Goal: Find specific page/section: Find specific page/section

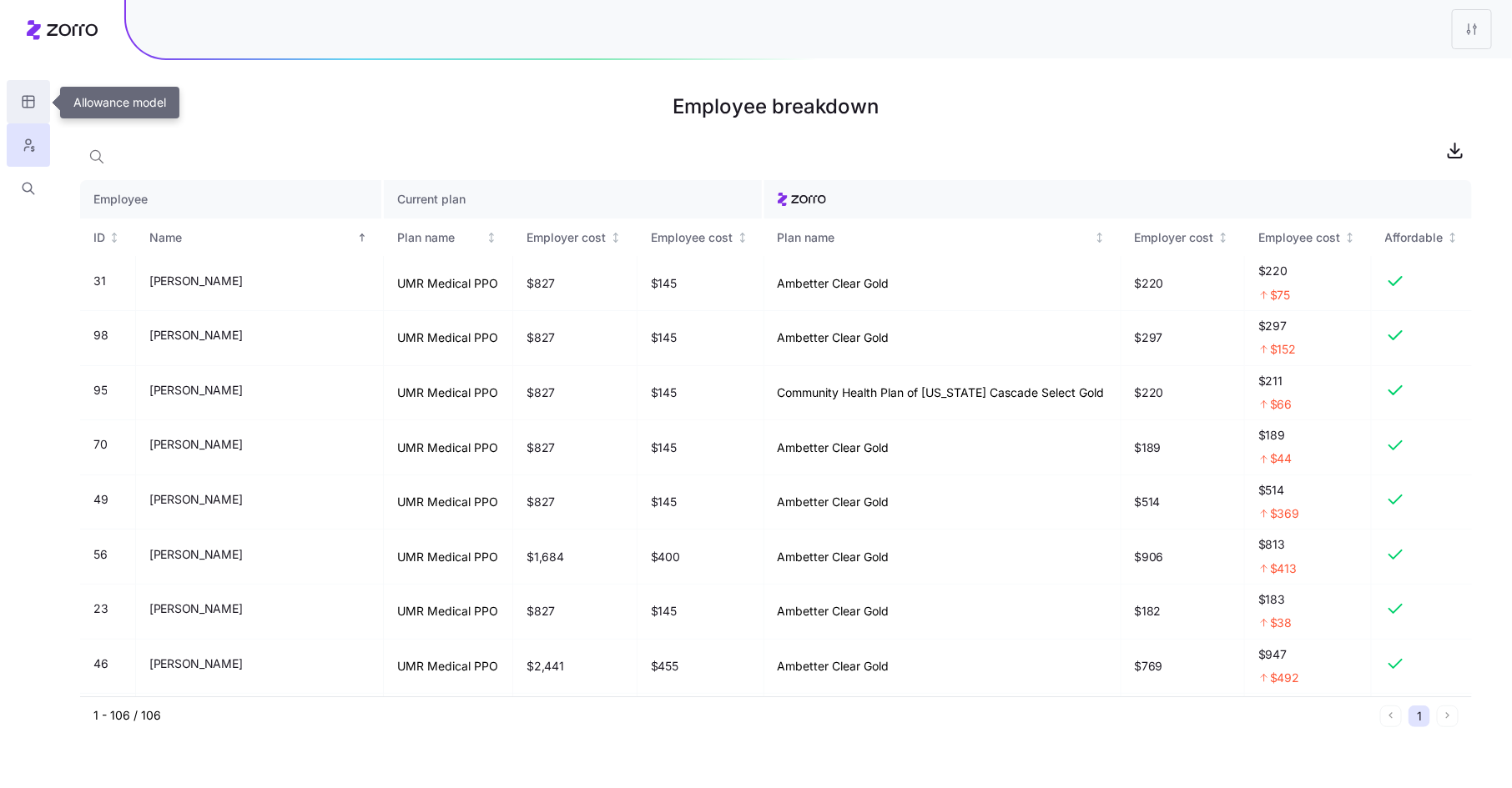
click at [35, 104] on icon "button" at bounding box center [28, 102] width 15 height 17
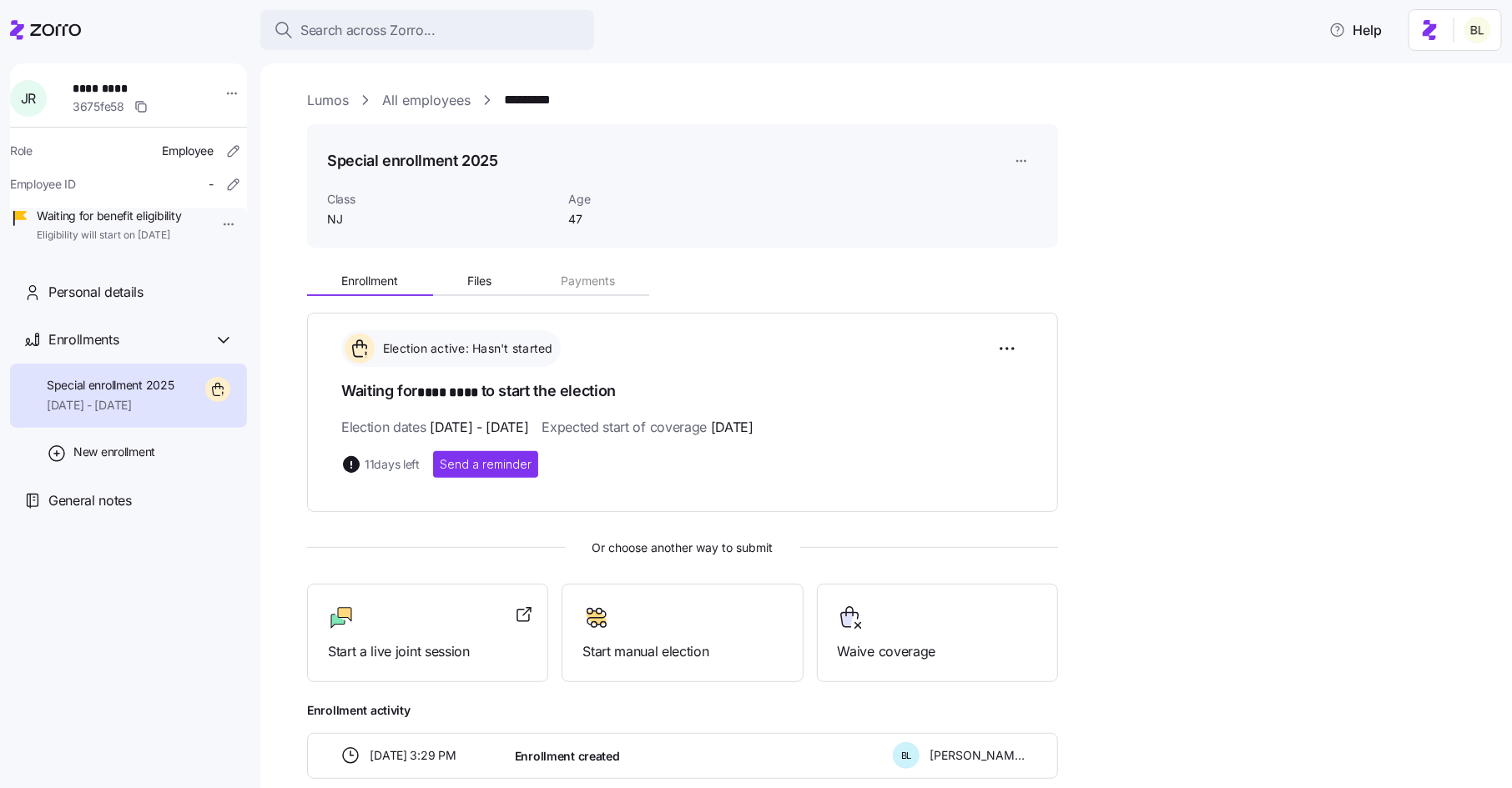
click at [329, 99] on link "Lumos" at bounding box center [328, 100] width 41 height 21
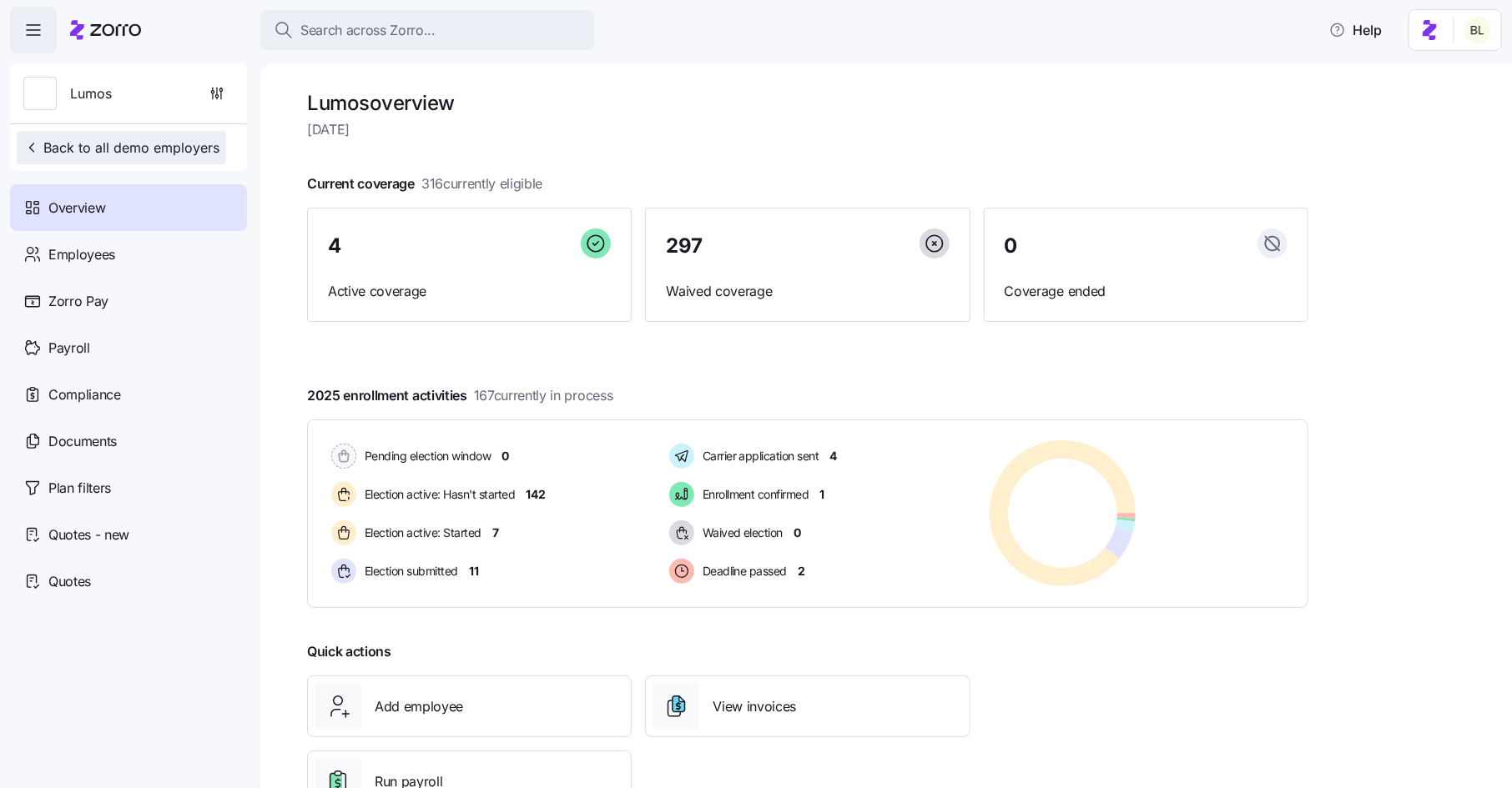
click at [150, 143] on span "Back to all demo employers" at bounding box center [122, 148] width 196 height 20
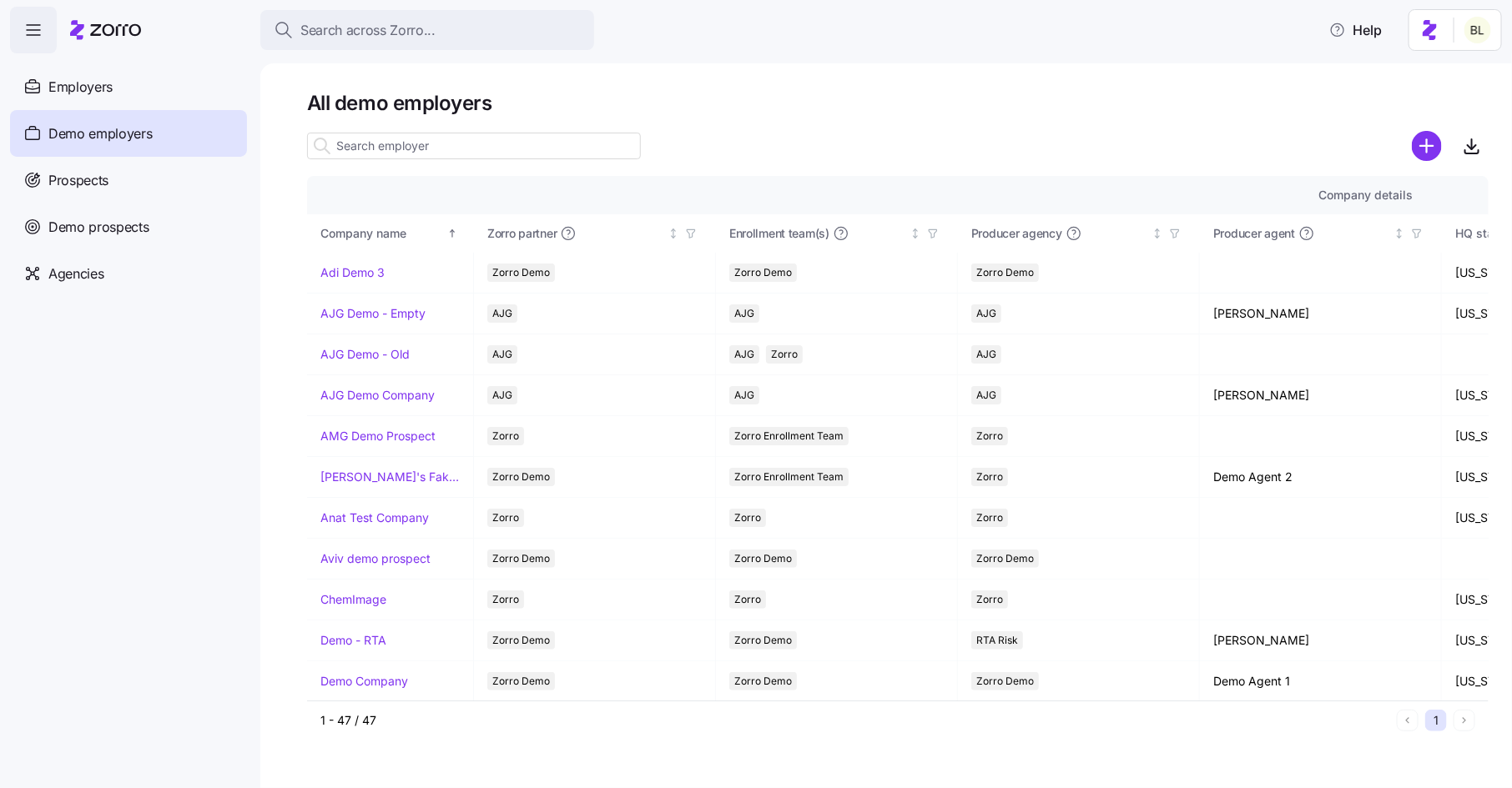
click at [414, 146] on input at bounding box center [474, 146] width 333 height 27
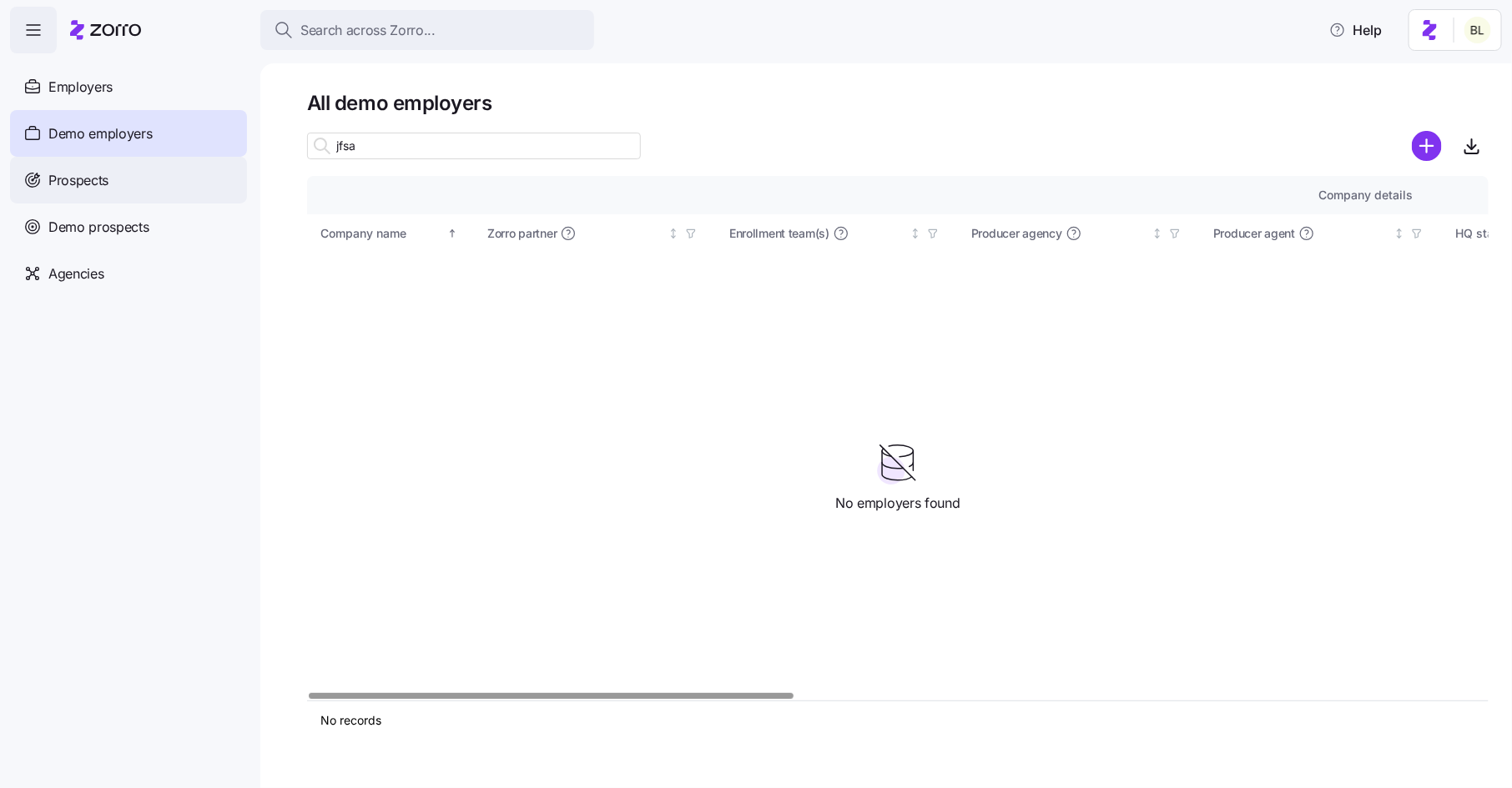
type input "jfsa"
click at [117, 166] on div "Prospects" at bounding box center [128, 180] width 237 height 47
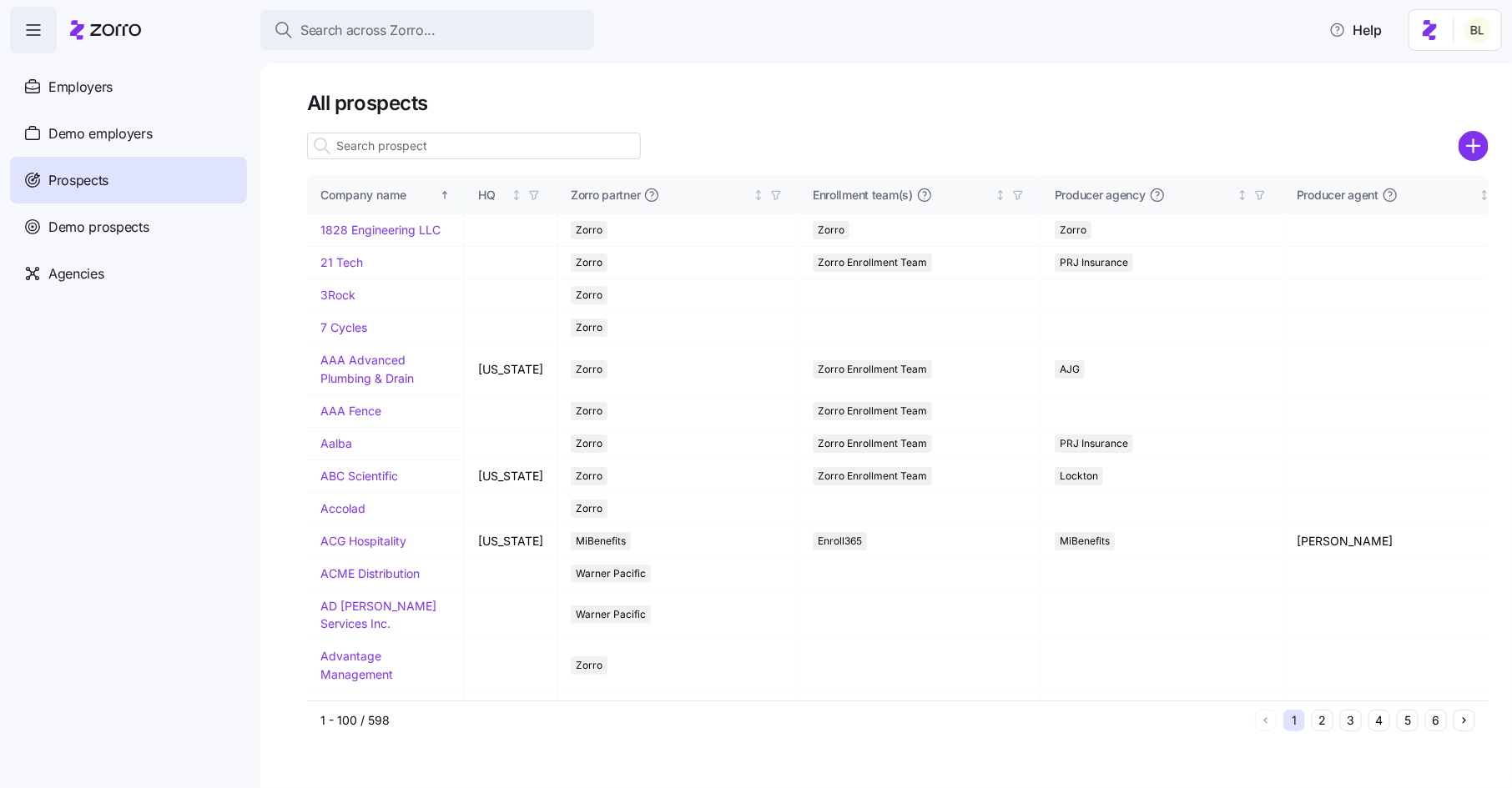
click at [381, 139] on input at bounding box center [474, 146] width 333 height 27
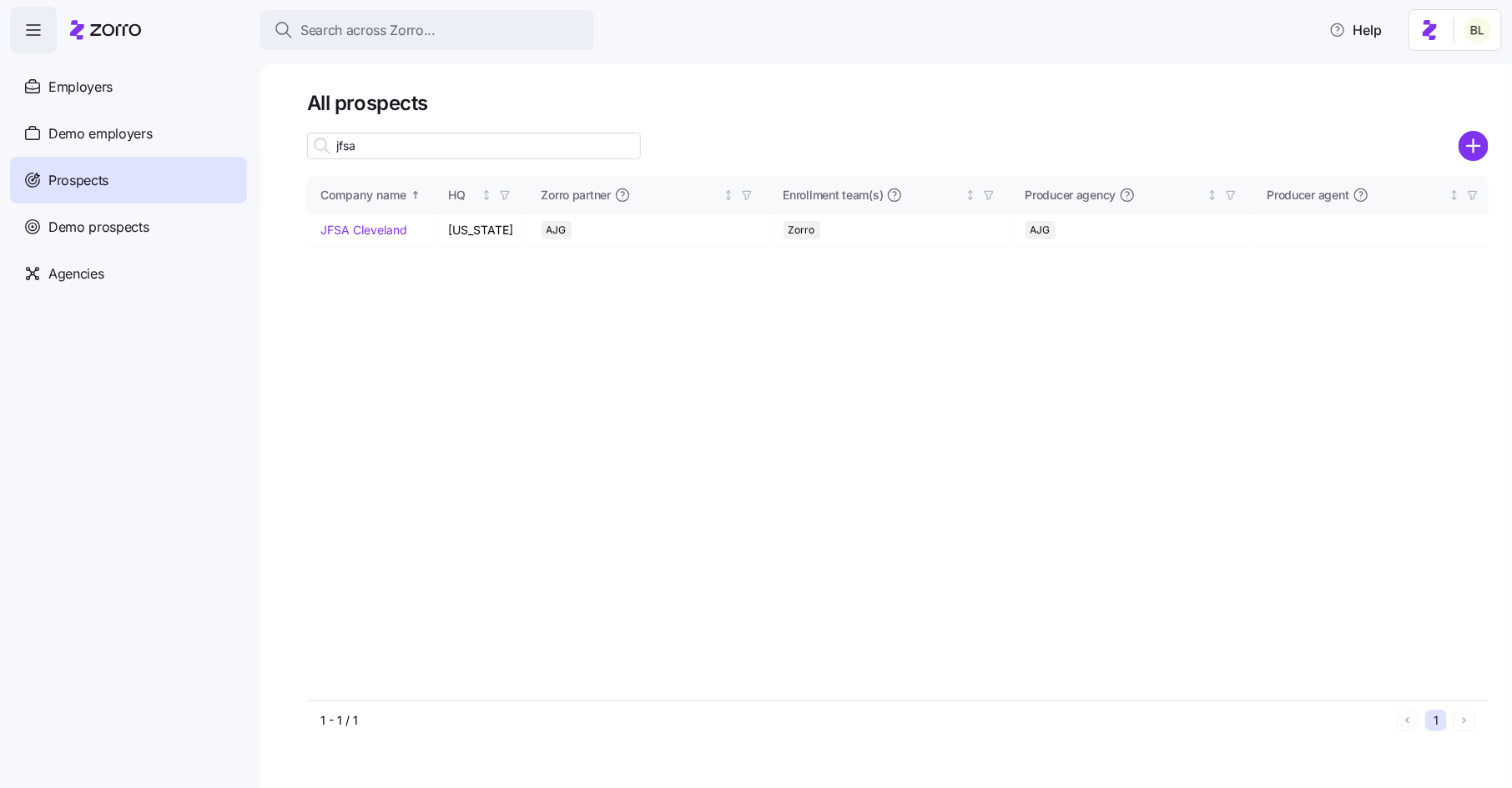
click at [396, 148] on input "jfsa" at bounding box center [474, 146] width 333 height 27
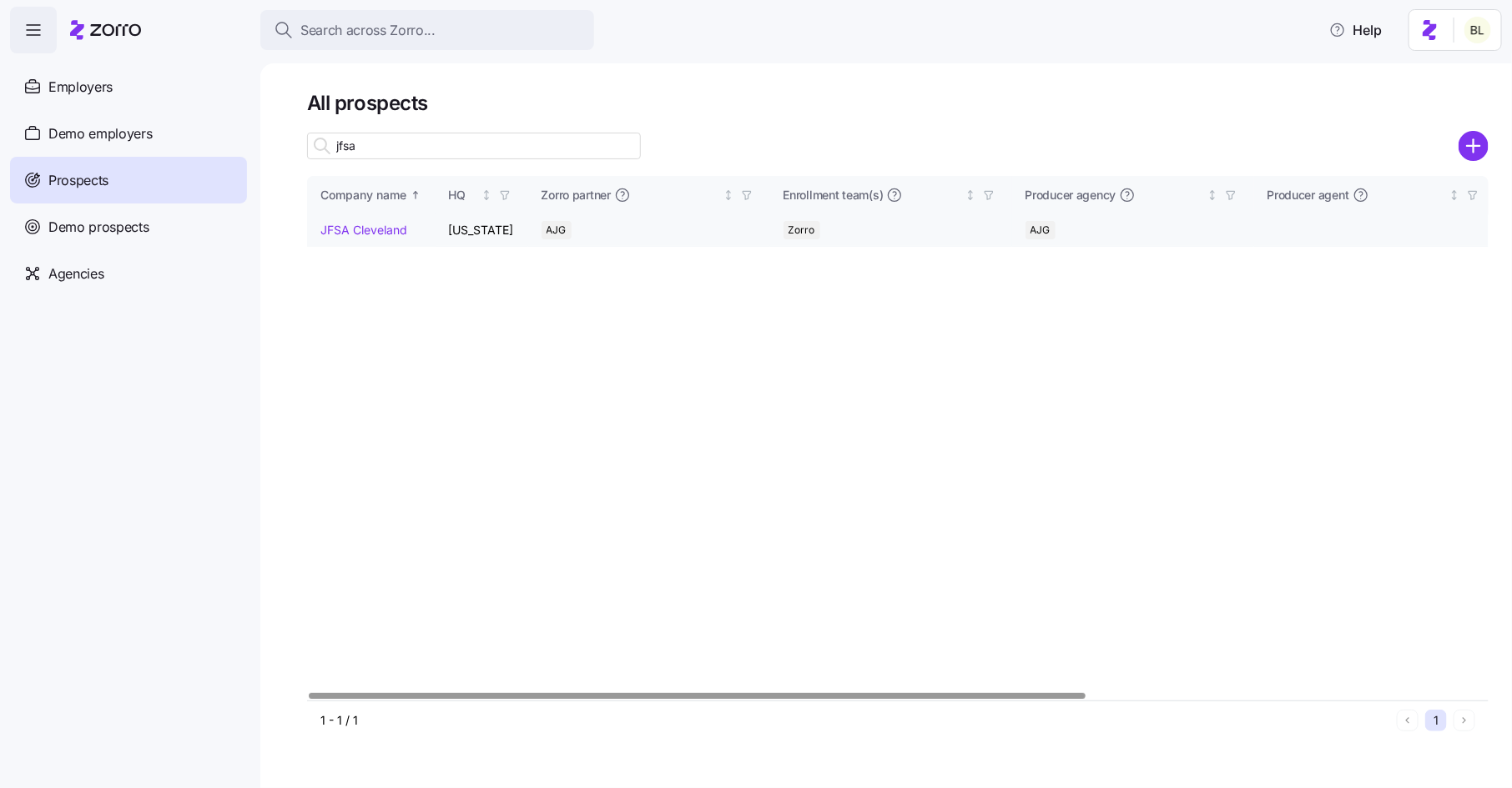
type input "jfsa"
click at [364, 234] on link "JFSA Cleveland" at bounding box center [364, 230] width 87 height 14
